Goal: Ask a question

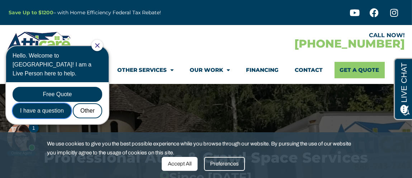
click at [31, 103] on div "I have a question" at bounding box center [42, 110] width 59 height 15
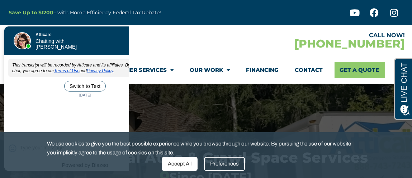
click at [179, 162] on div "Accept All" at bounding box center [180, 164] width 36 height 14
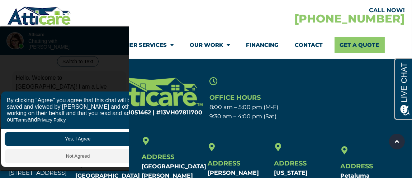
scroll to position [2315, 0]
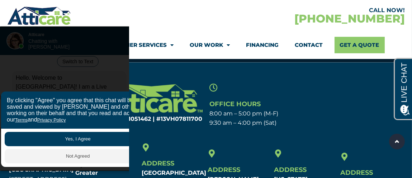
click at [154, 14] on div at bounding box center [106, 15] width 199 height 21
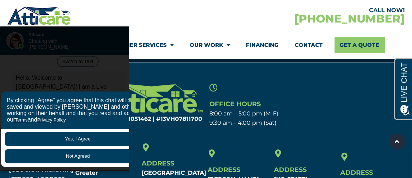
click at [79, 155] on button "Not Agreed" at bounding box center [78, 156] width 146 height 14
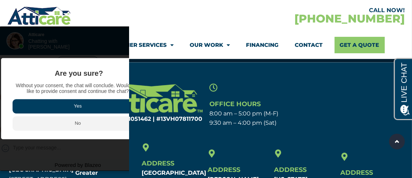
click at [91, 14] on div at bounding box center [106, 15] width 199 height 21
click at [81, 44] on div at bounding box center [82, 39] width 100 height 29
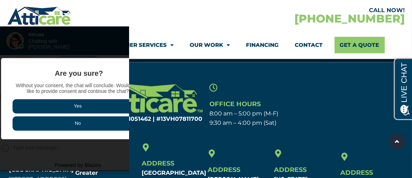
click at [81, 121] on button "No" at bounding box center [78, 124] width 130 height 14
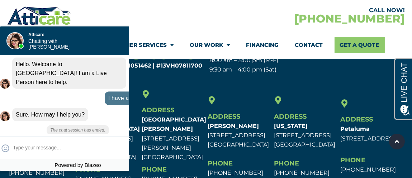
scroll to position [2363, 0]
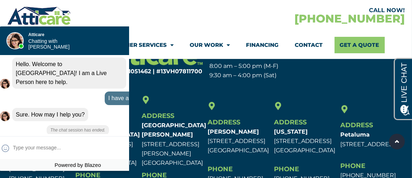
click at [359, 17] on div "CALL NOW! [PHONE_NUMBER]" at bounding box center [305, 15] width 199 height 21
click at [382, 10] on div "CALL NOW!" at bounding box center [305, 11] width 199 height 6
click at [404, 6] on div "CALL NOW! [PHONE_NUMBER]" at bounding box center [305, 15] width 199 height 21
click at [348, 19] on div "CALL NOW! [PHONE_NUMBER]" at bounding box center [305, 15] width 199 height 21
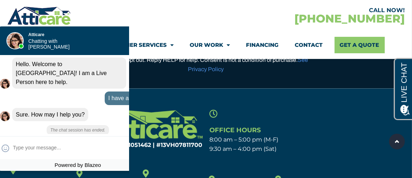
scroll to position [2267, 0]
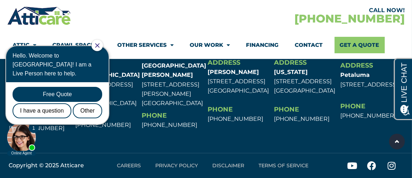
scroll to position [2459, 0]
click at [121, 48] on link "Other Services" at bounding box center [145, 45] width 56 height 16
click at [100, 43] on icon "Close Chat" at bounding box center [97, 45] width 5 height 5
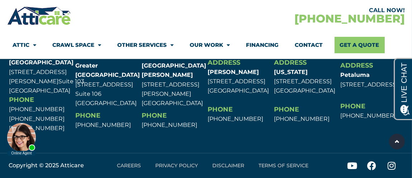
scroll to position [2427, 0]
drag, startPoint x: 63, startPoint y: 126, endPoint x: 61, endPoint y: 138, distance: 12.3
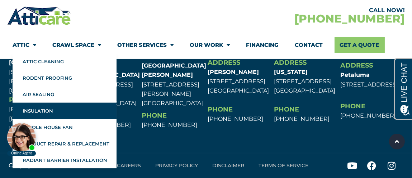
scroll to position [2411, 0]
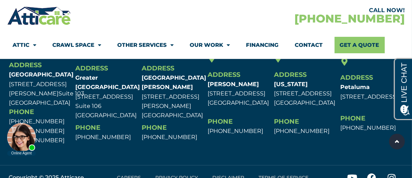
click at [189, 17] on div at bounding box center [106, 15] width 199 height 21
click at [266, 14] on div "CALL NOW! [PHONE_NUMBER]" at bounding box center [305, 15] width 199 height 21
